Goal: Communication & Community: Ask a question

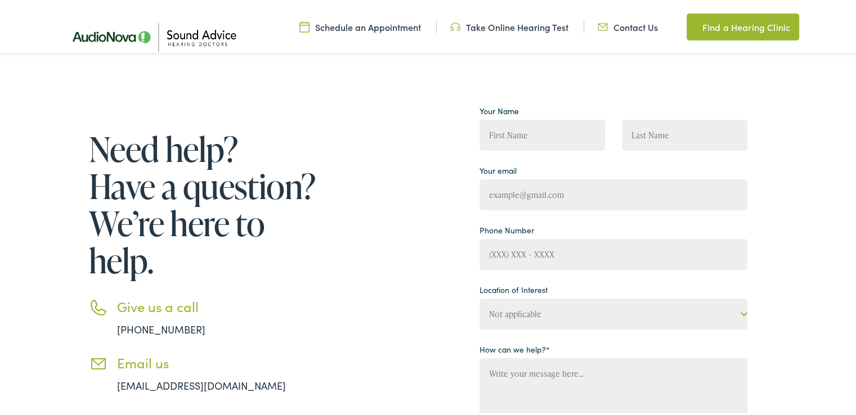
scroll to position [169, 0]
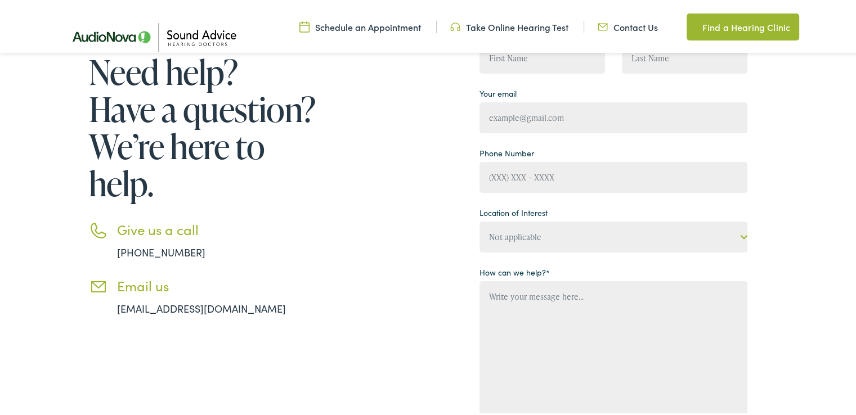
click at [509, 197] on div "Your Name Your email Phone Number Location of Interest Not applicable Sound Adv…" at bounding box center [613, 243] width 268 height 441
click at [516, 176] on input "Contact form" at bounding box center [613, 175] width 268 height 31
type input "[PHONE_NUMBER]"
type input "[PERSON_NAME]"
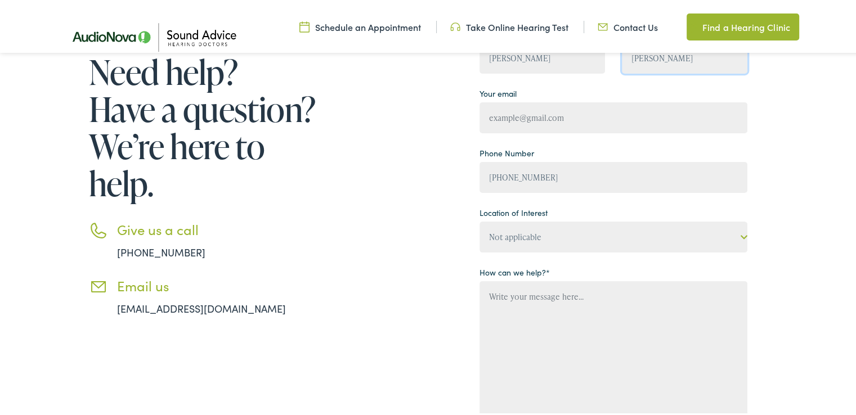
type input "[PERSON_NAME][EMAIL_ADDRESS][DOMAIN_NAME]"
drag, startPoint x: 548, startPoint y: 222, endPoint x: 548, endPoint y: 235, distance: 12.4
click at [548, 222] on select "Not applicable Sound Advice Hearing Doctors, Branson West Sound Advice Hearing …" at bounding box center [613, 234] width 268 height 31
select select "Sound Advice Hearing Doctors, [US_STATE][GEOGRAPHIC_DATA]"
click at [479, 219] on select "Not applicable Sound Advice Hearing Doctors, Branson West Sound Advice Hearing …" at bounding box center [613, 234] width 268 height 31
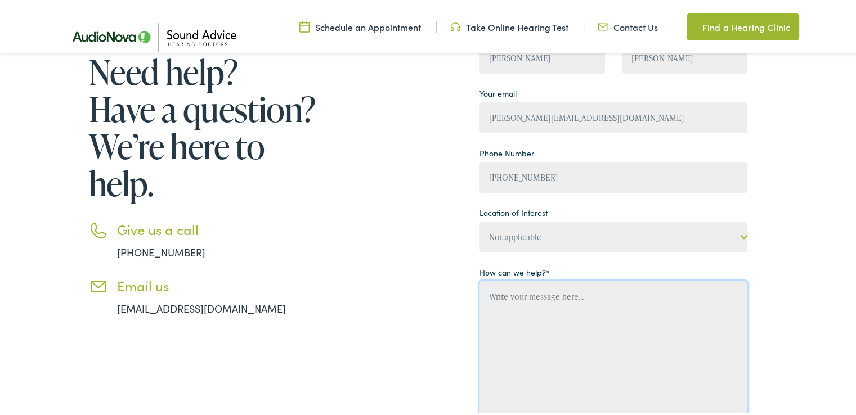
click at [525, 290] on textarea "Contact form" at bounding box center [613, 347] width 268 height 137
paste textarea "Wikipedia is regarded as the most important source of reference information in …"
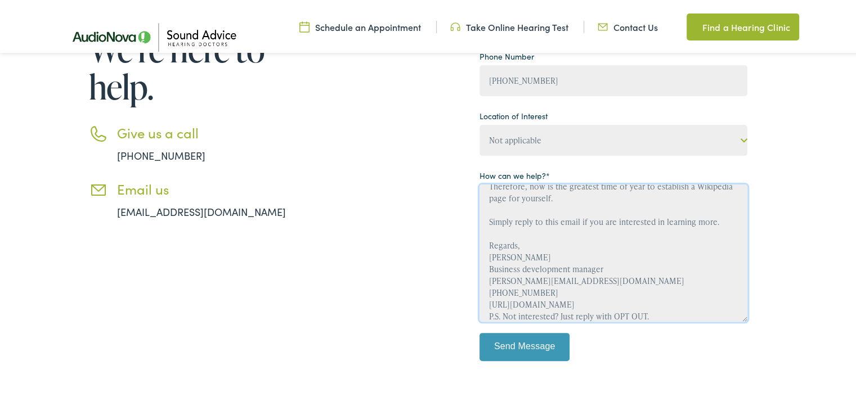
scroll to position [338, 0]
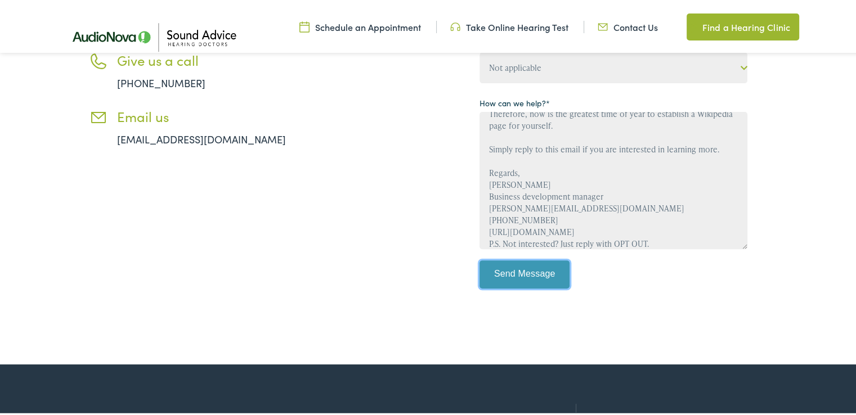
click at [524, 268] on input "Send Message" at bounding box center [524, 272] width 90 height 28
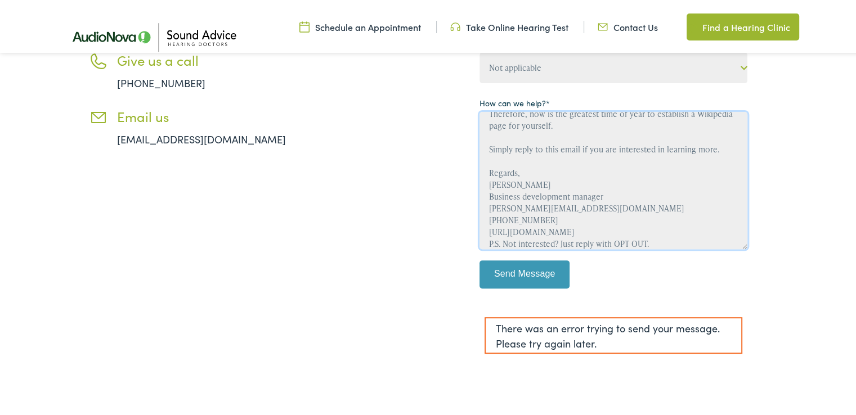
click at [557, 210] on textarea "Wikipedia is regarded as the most important source of reference information in …" at bounding box center [613, 178] width 268 height 137
click at [559, 228] on textarea "Wikipedia is regarded as the most important source of reference information in …" at bounding box center [613, 178] width 268 height 137
drag, startPoint x: 556, startPoint y: 219, endPoint x: 553, endPoint y: 210, distance: 8.9
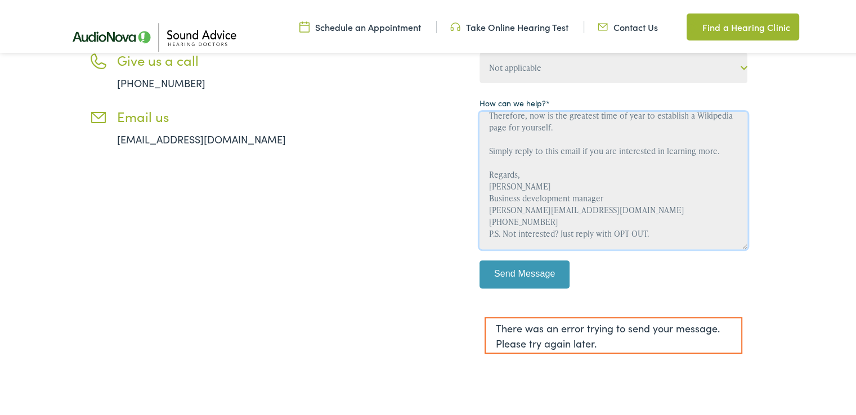
click at [556, 218] on textarea "Wikipedia is regarded as the most important source of reference information in …" at bounding box center [613, 178] width 268 height 137
click at [553, 209] on textarea "Wikipedia is regarded as the most important source of reference information in …" at bounding box center [613, 178] width 268 height 137
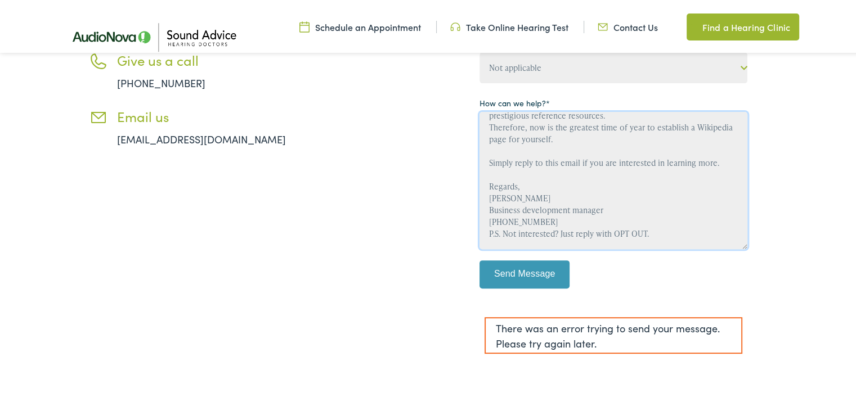
scroll to position [59, 0]
type textarea "Wikipedia is regarded as the most important source of reference information in …"
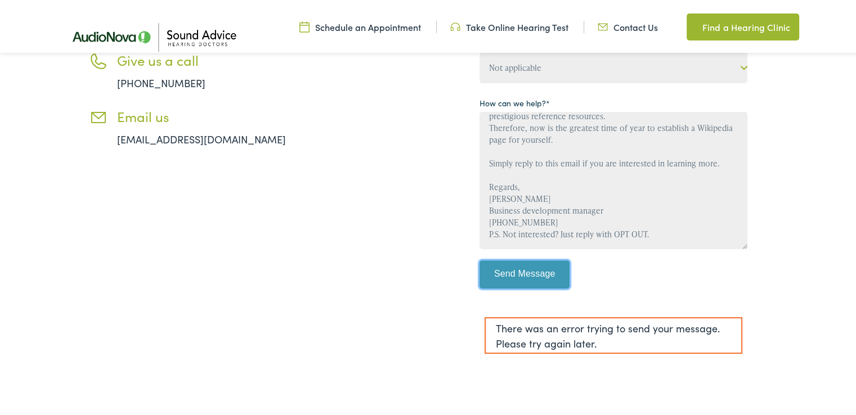
click at [508, 280] on input "Send Message" at bounding box center [524, 272] width 90 height 28
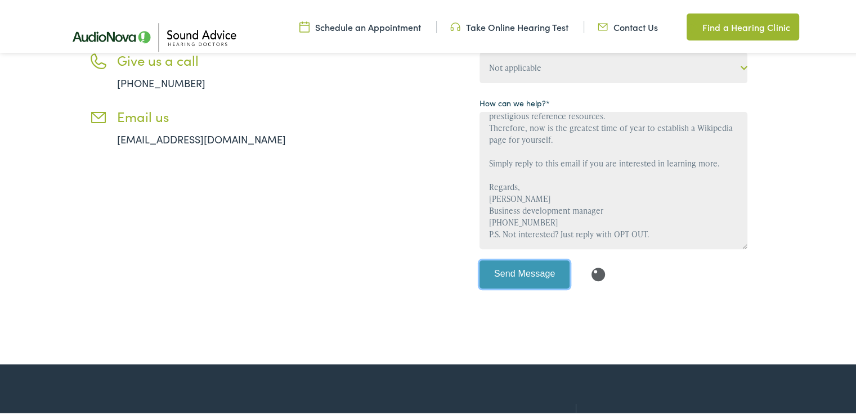
click at [511, 264] on input "Send Message" at bounding box center [524, 272] width 90 height 28
